Goal: Task Accomplishment & Management: Manage account settings

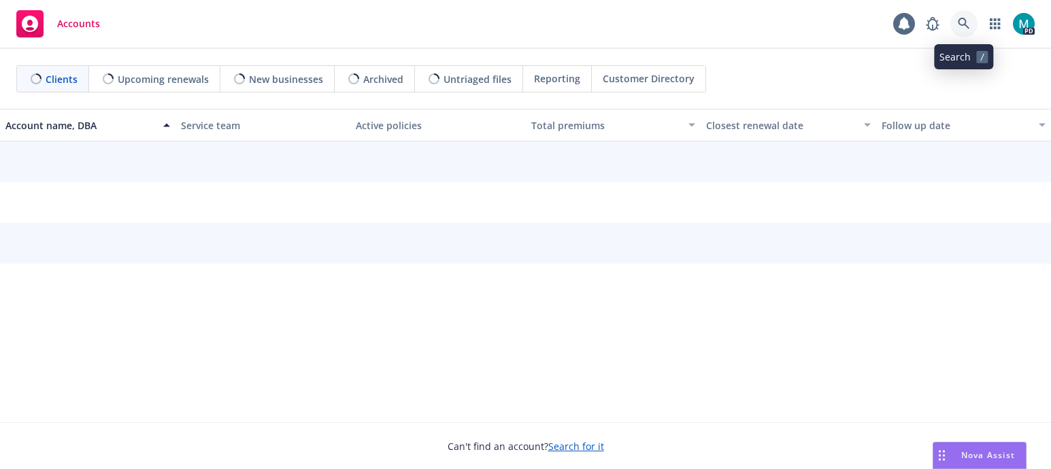
click at [966, 21] on icon at bounding box center [964, 24] width 12 height 12
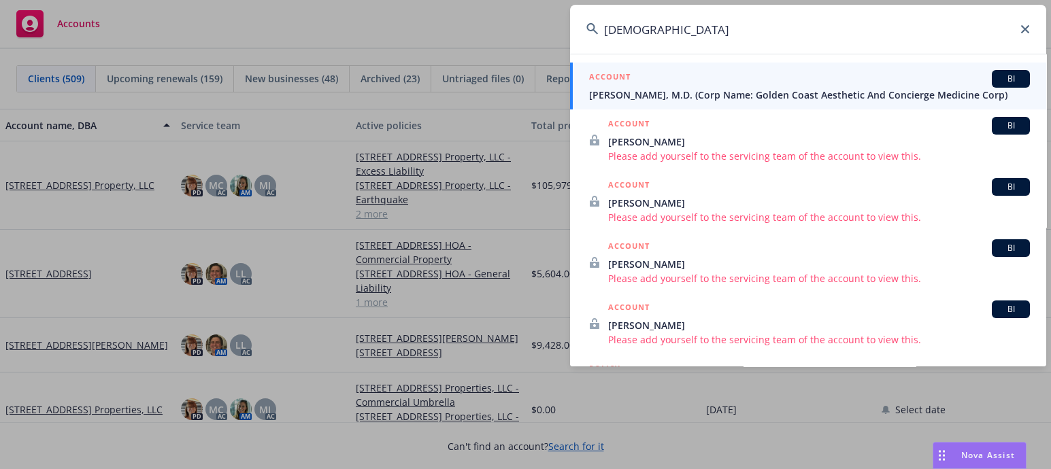
type input "wahidi"
click at [642, 88] on span "Ghalib Wahidi, M.D. (Corp Name: Golden Coast Aesthetic And Concierge Medicine C…" at bounding box center [809, 95] width 441 height 14
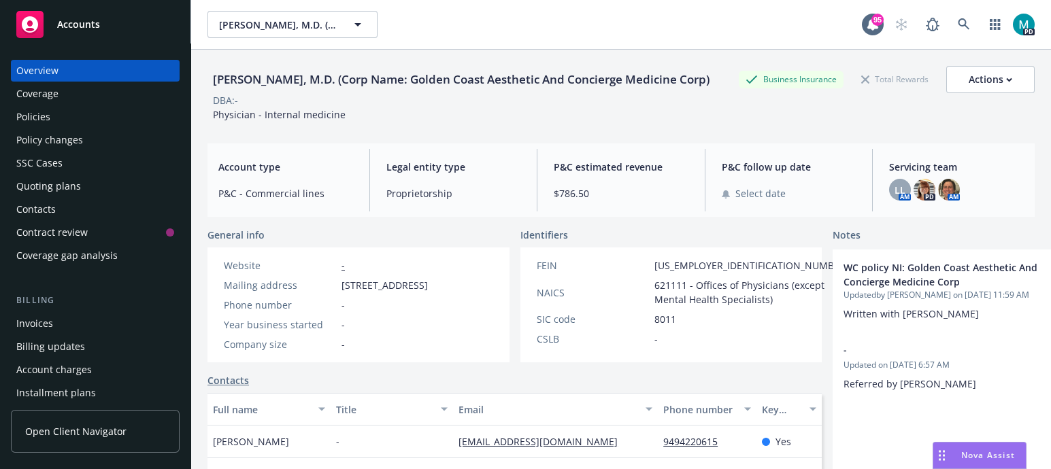
click at [80, 120] on div "Policies" at bounding box center [95, 117] width 158 height 22
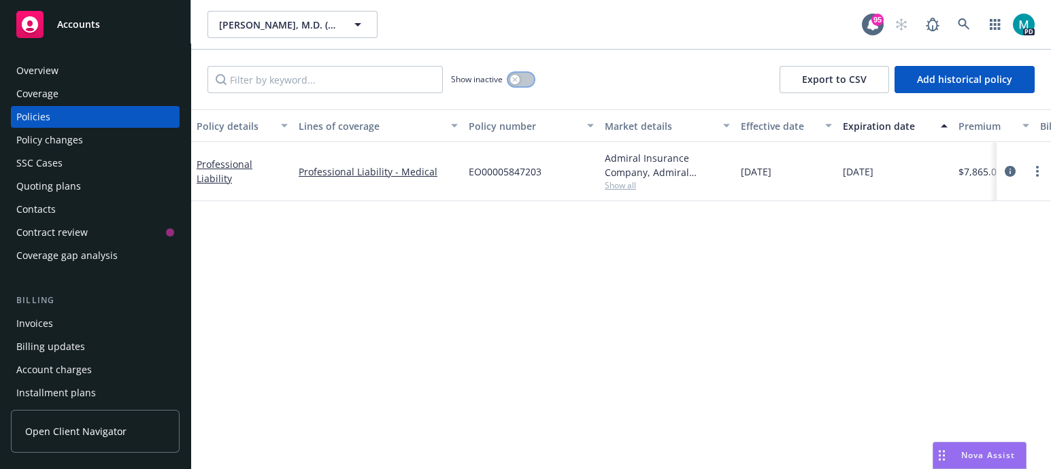
click at [519, 83] on button "button" at bounding box center [521, 80] width 26 height 14
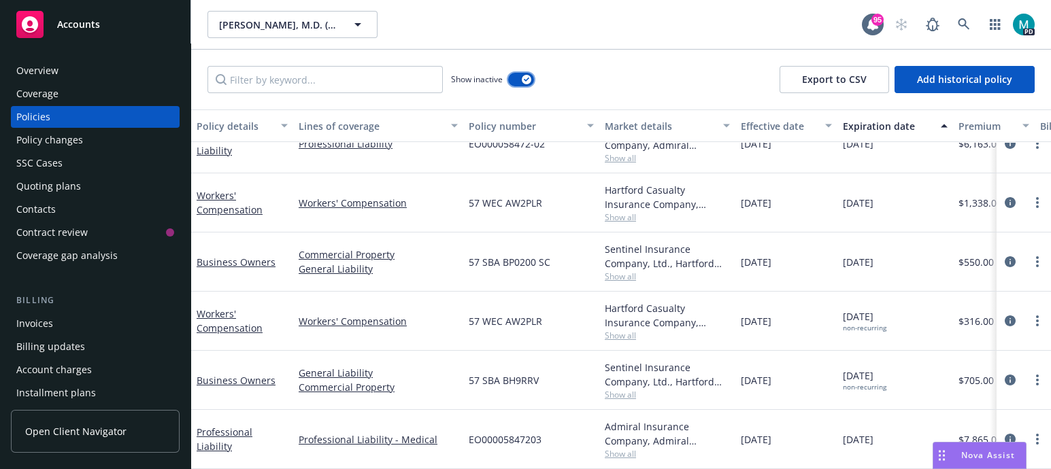
scroll to position [205, 0]
